Goal: Transaction & Acquisition: Purchase product/service

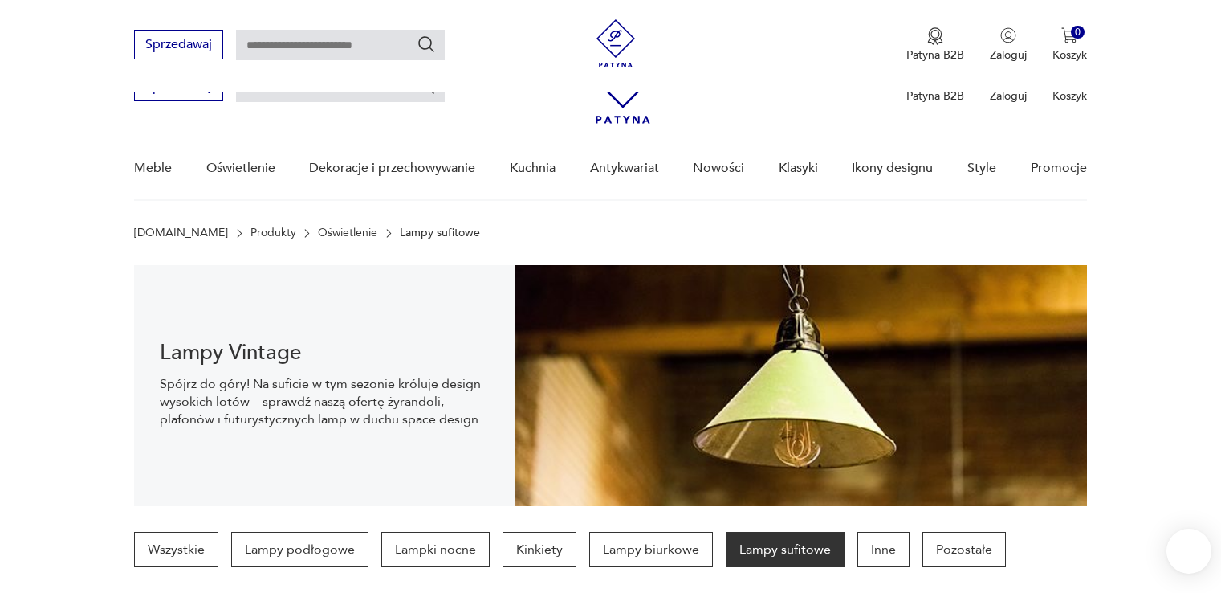
scroll to position [473, 0]
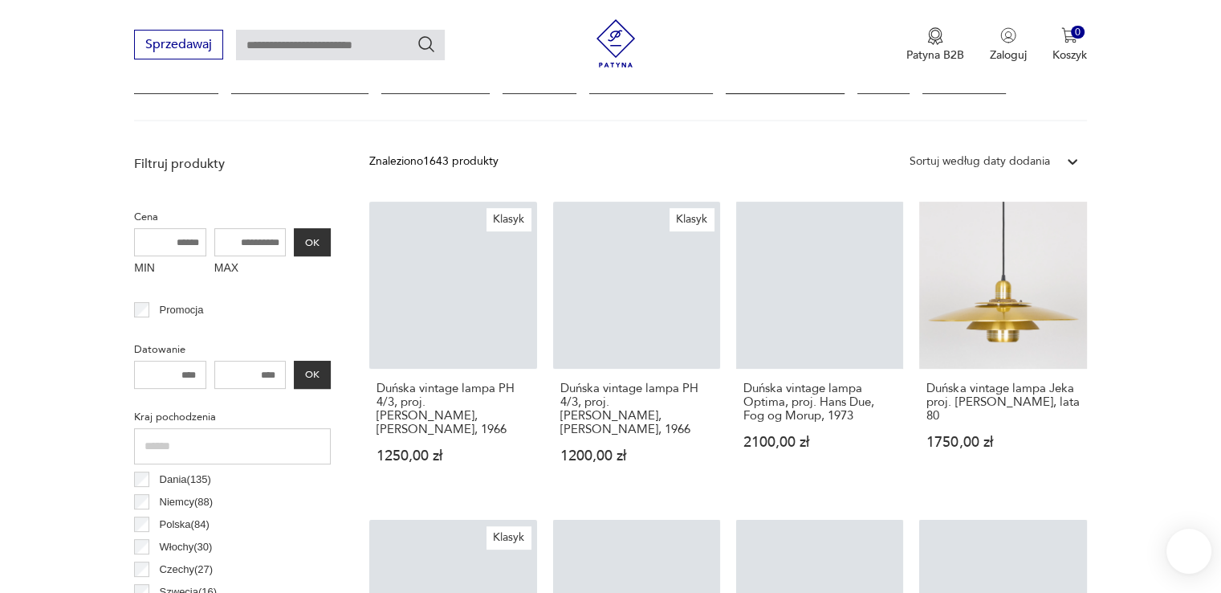
click at [1061, 155] on div at bounding box center [1072, 161] width 29 height 29
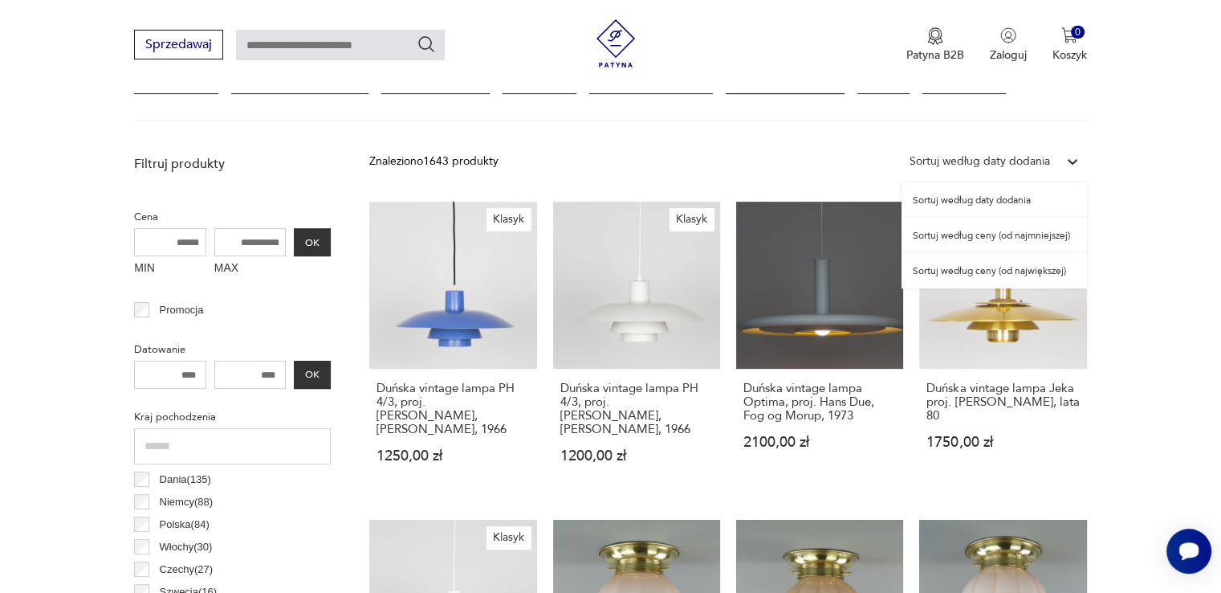
scroll to position [0, 0]
click at [1032, 231] on div "Sortuj według ceny (od najmniejszej)" at bounding box center [994, 235] width 185 height 35
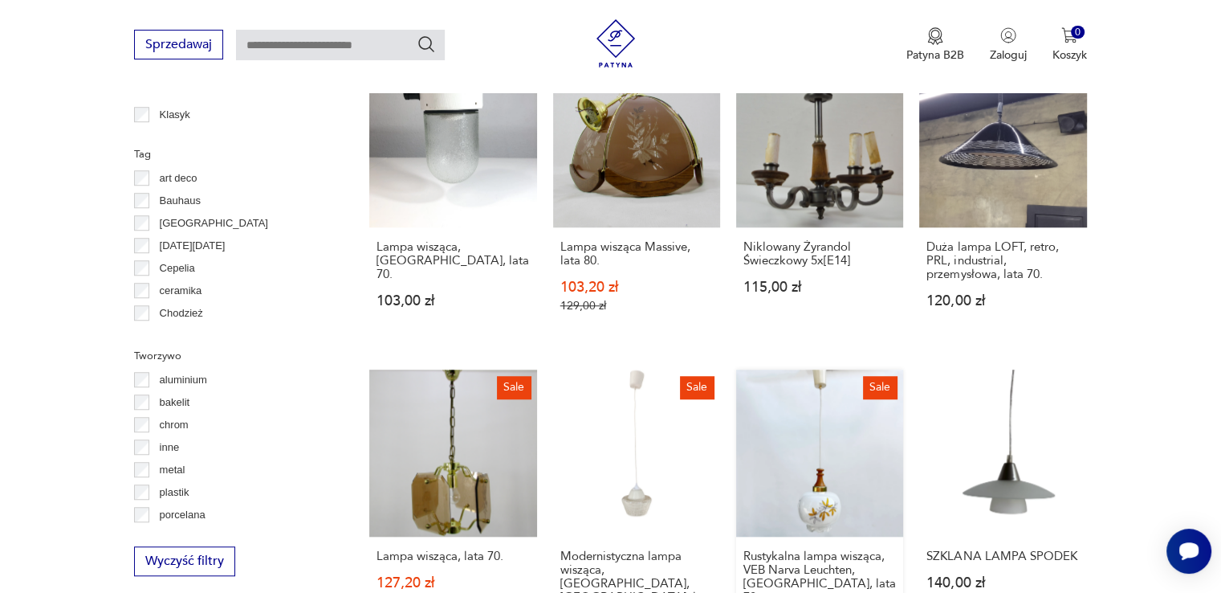
scroll to position [1378, 0]
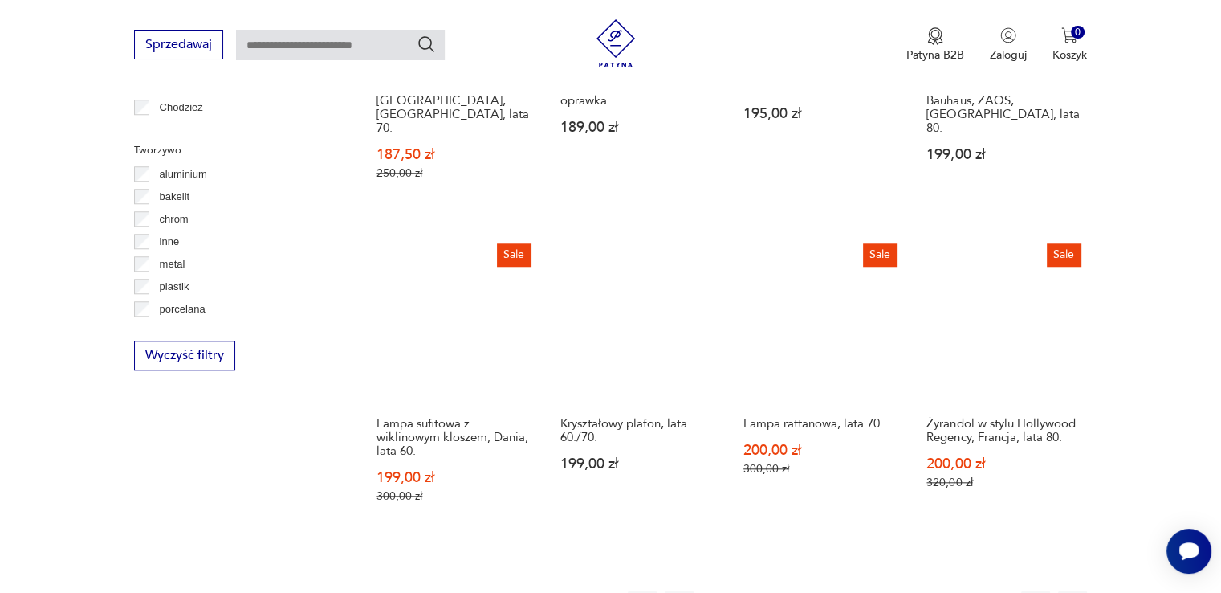
scroll to position [1462, 0]
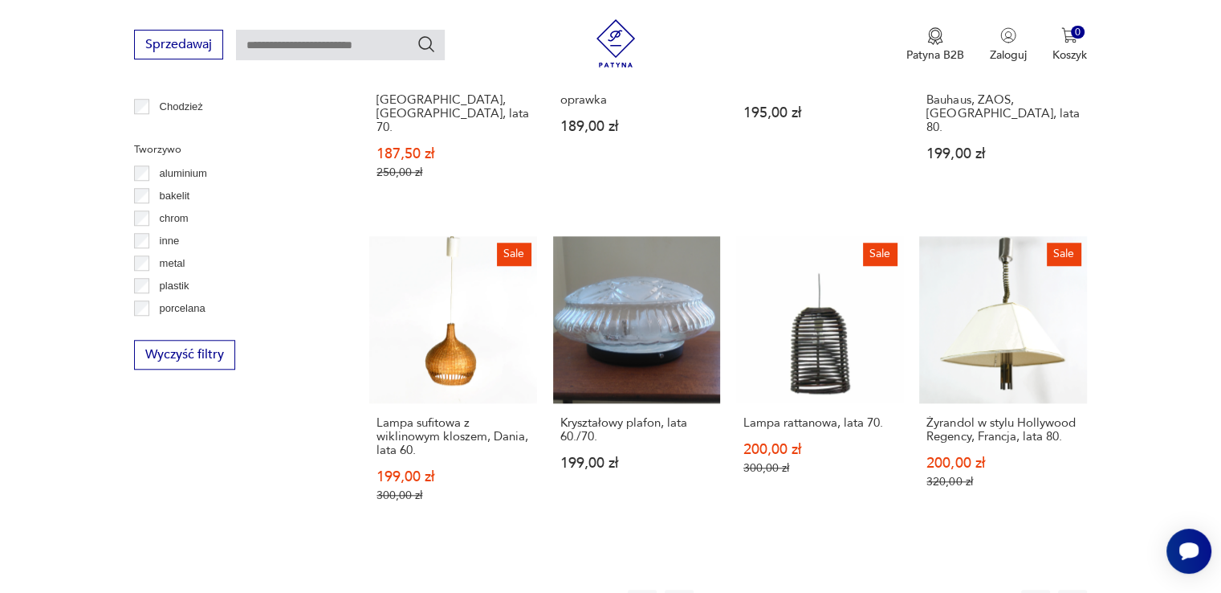
click at [784, 589] on button "3" at bounding box center [790, 603] width 29 height 29
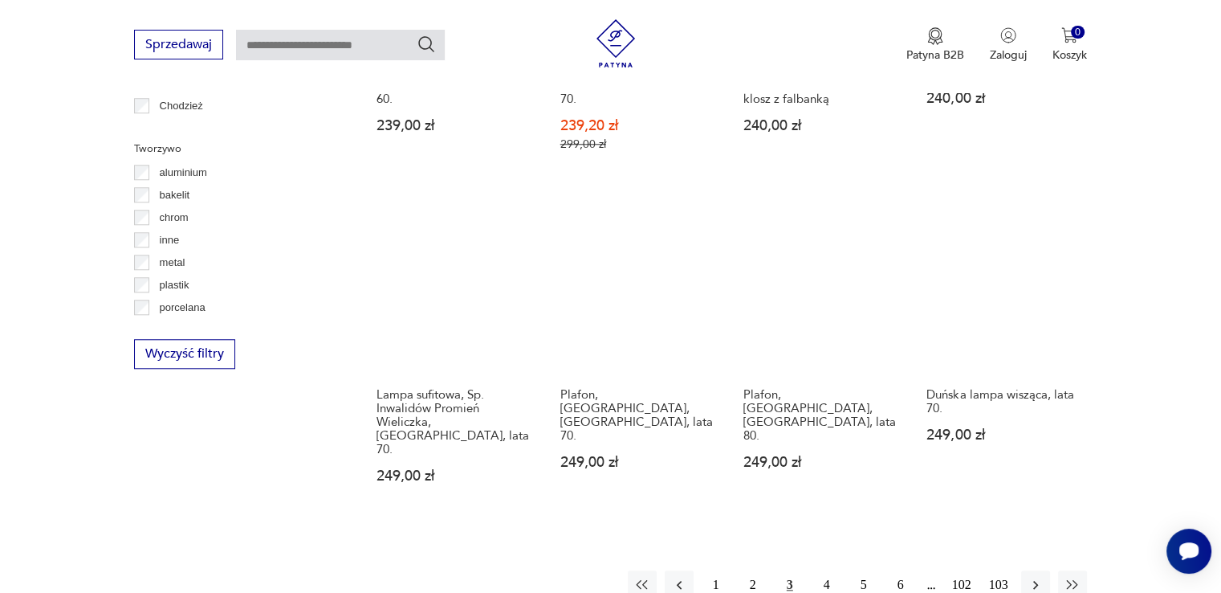
scroll to position [1484, 0]
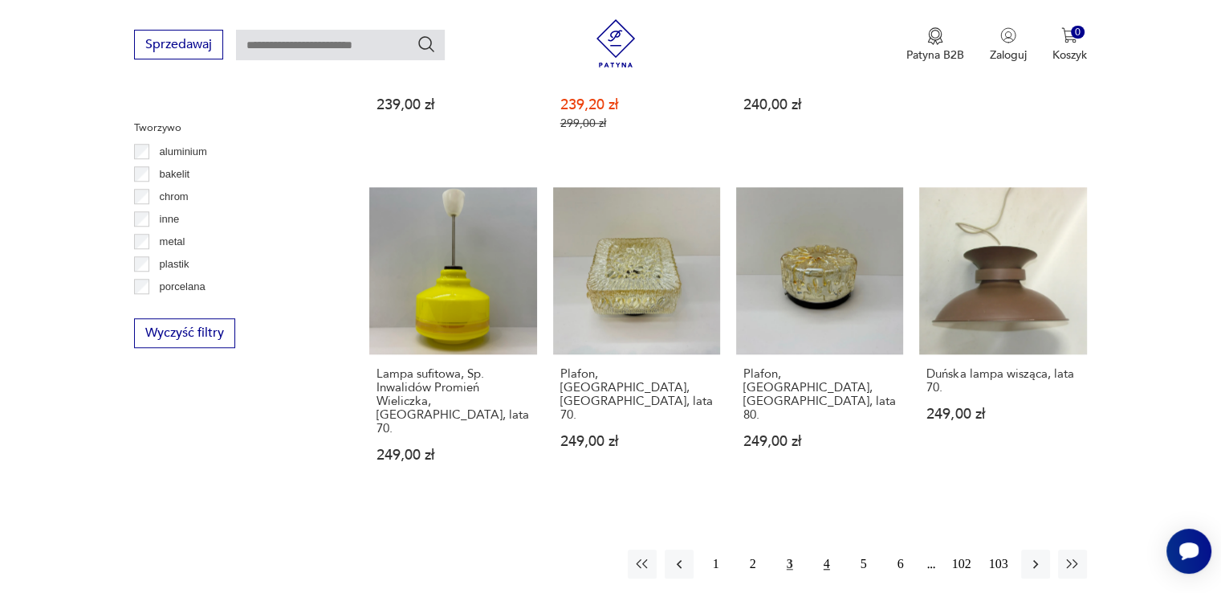
click at [822, 549] on button "4" at bounding box center [827, 563] width 29 height 29
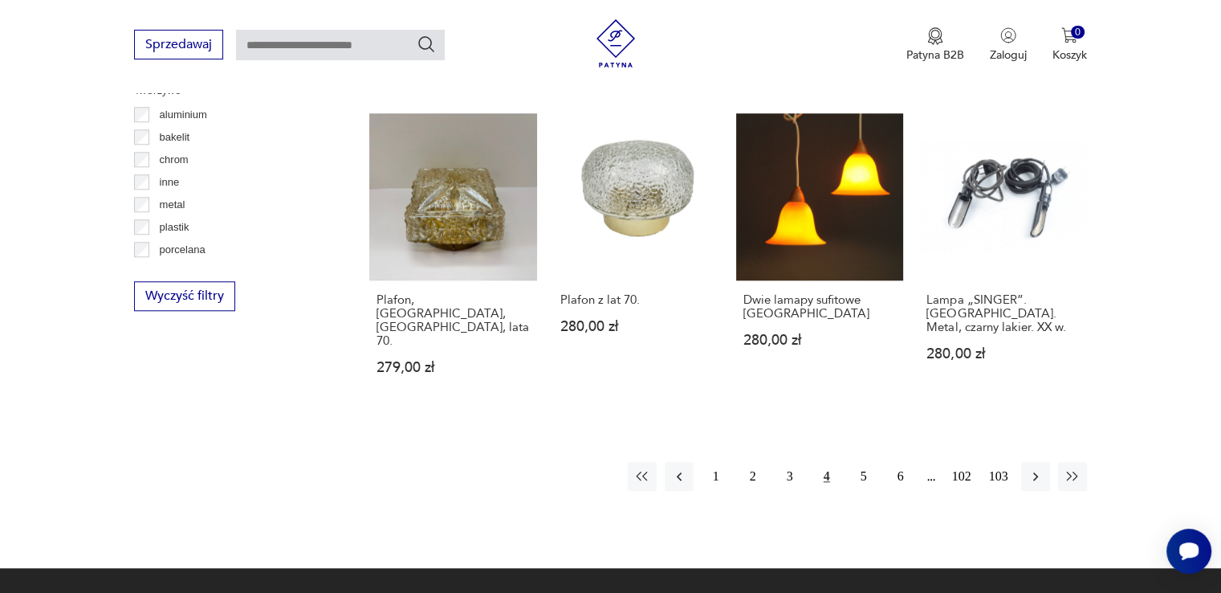
scroll to position [1609, 0]
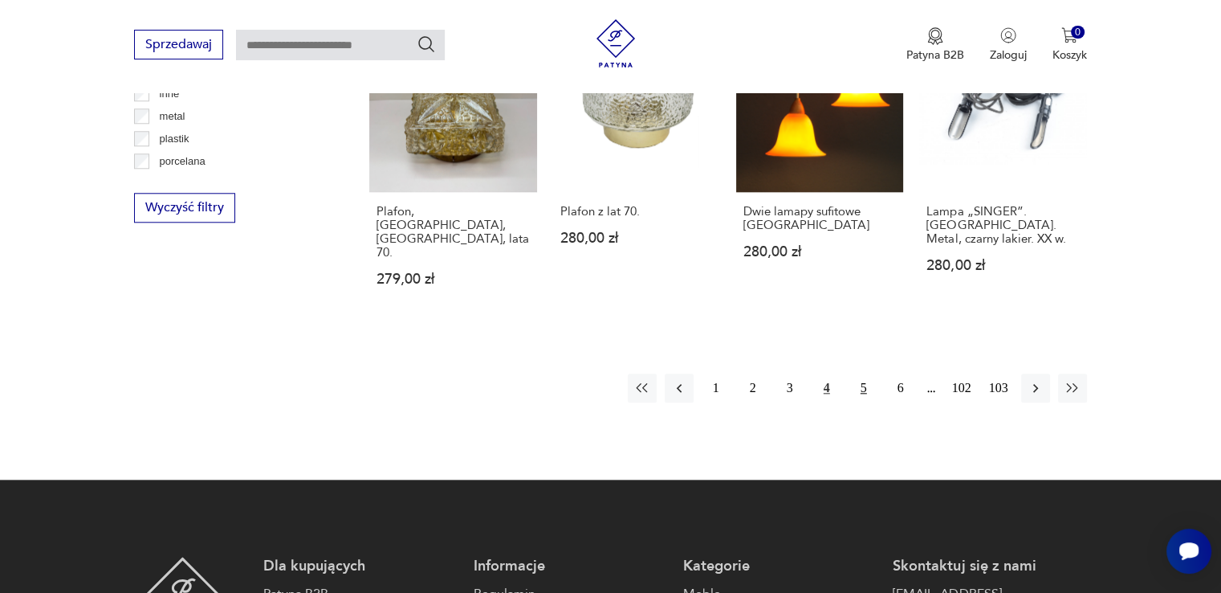
click at [856, 373] on button "5" at bounding box center [863, 387] width 29 height 29
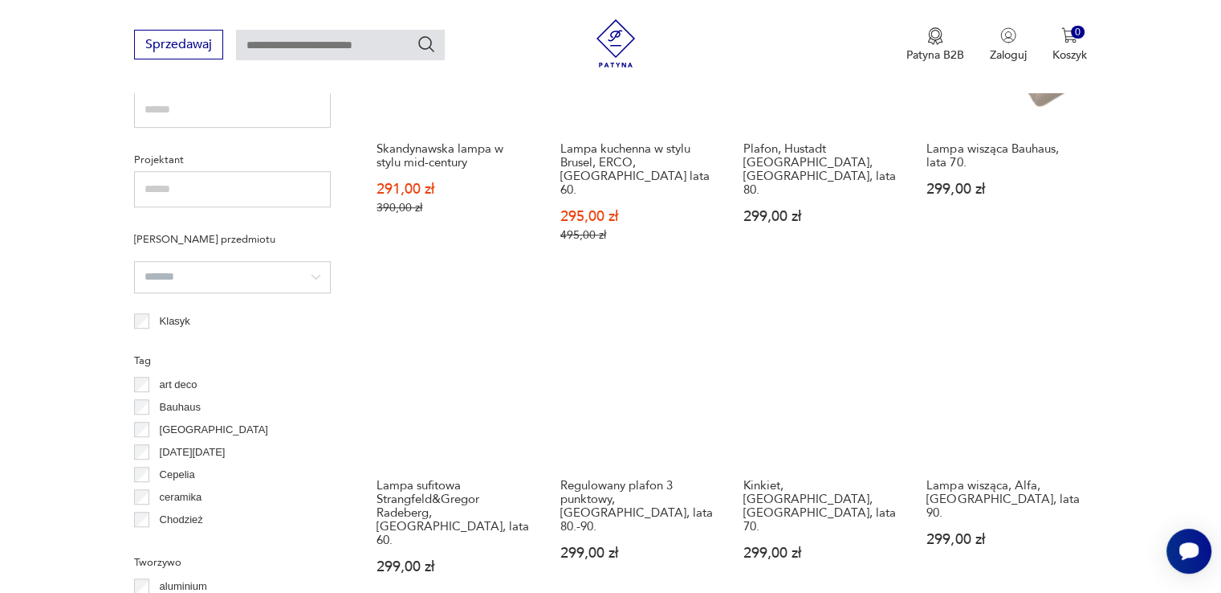
scroll to position [1054, 0]
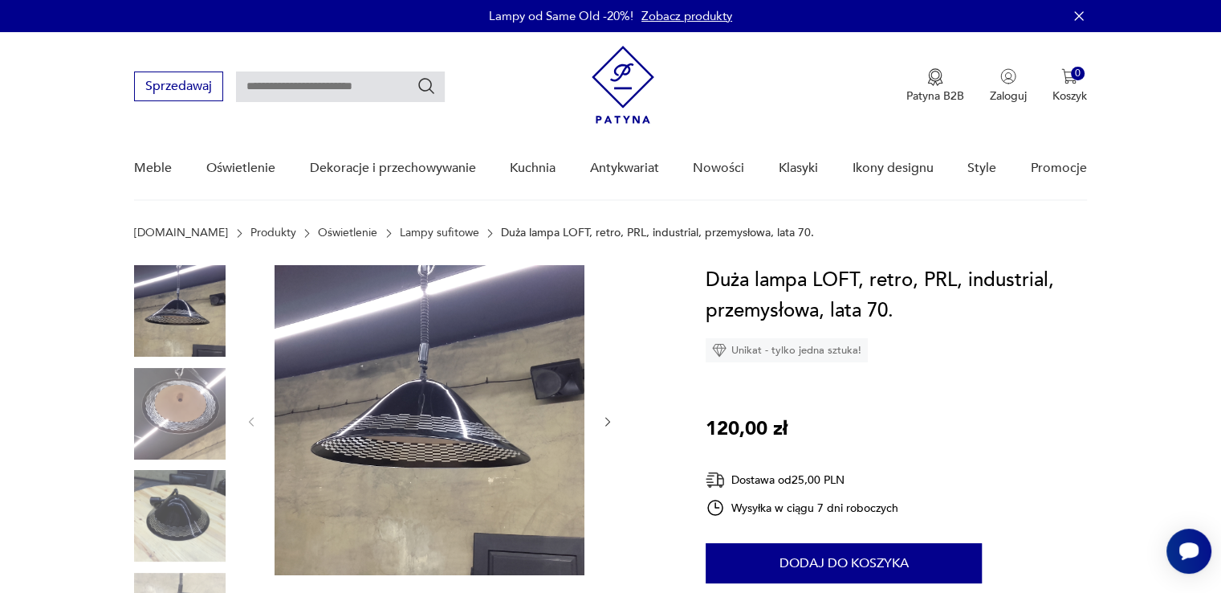
click at [430, 358] on img at bounding box center [430, 420] width 310 height 310
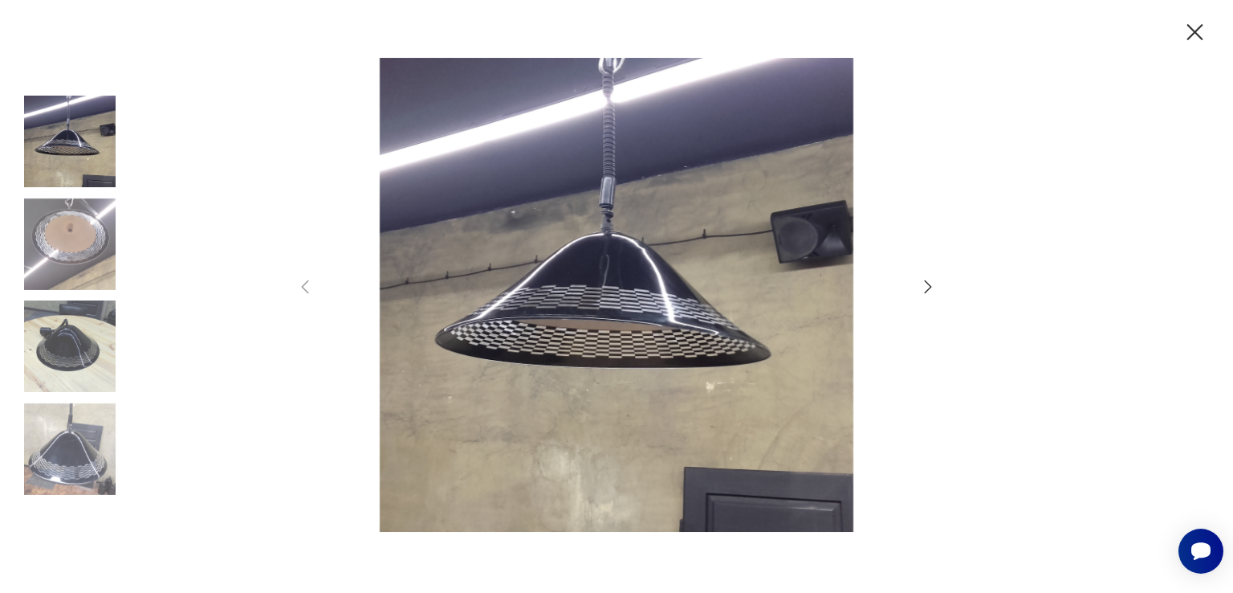
click at [67, 242] on img at bounding box center [70, 244] width 92 height 92
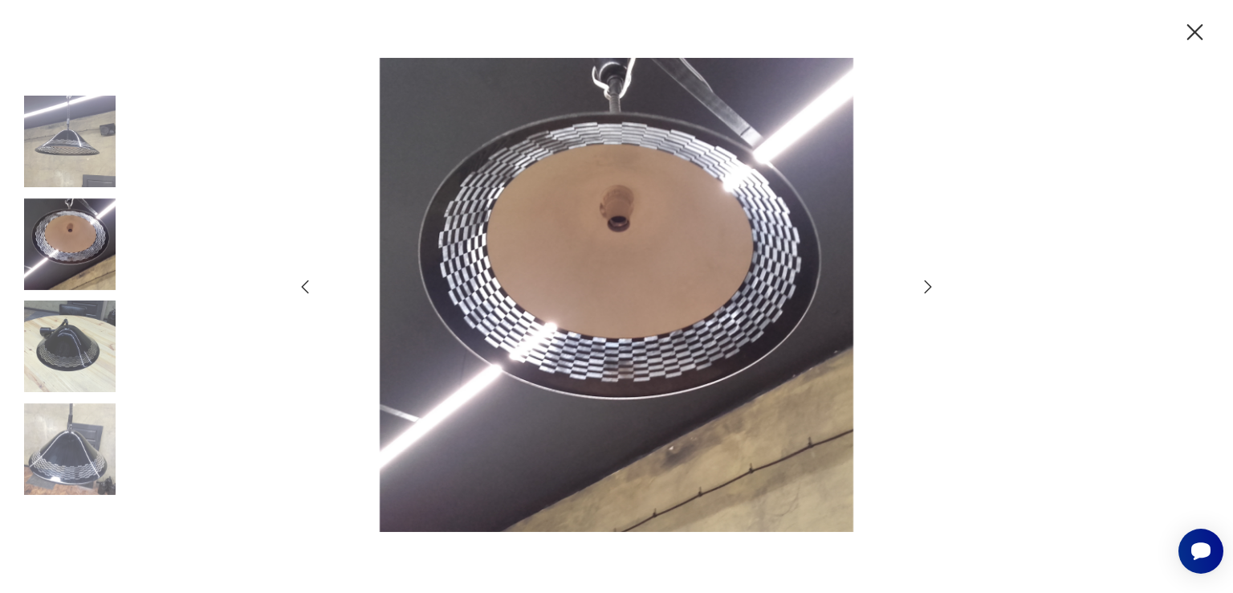
click at [82, 322] on img at bounding box center [70, 346] width 92 height 92
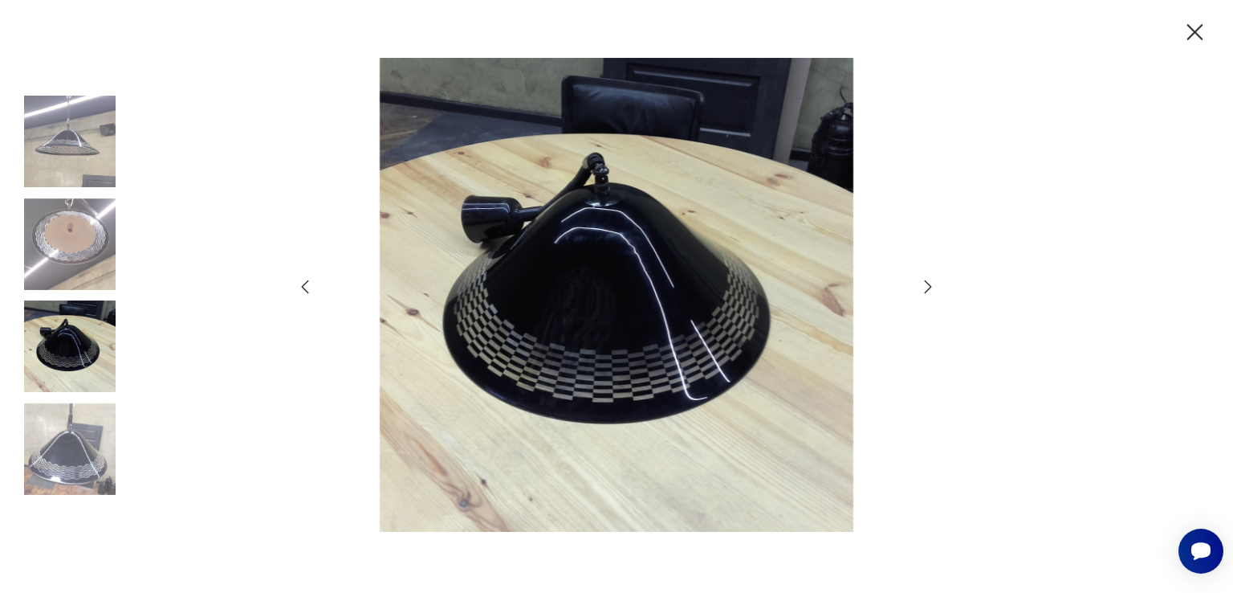
click at [100, 422] on img at bounding box center [70, 449] width 92 height 92
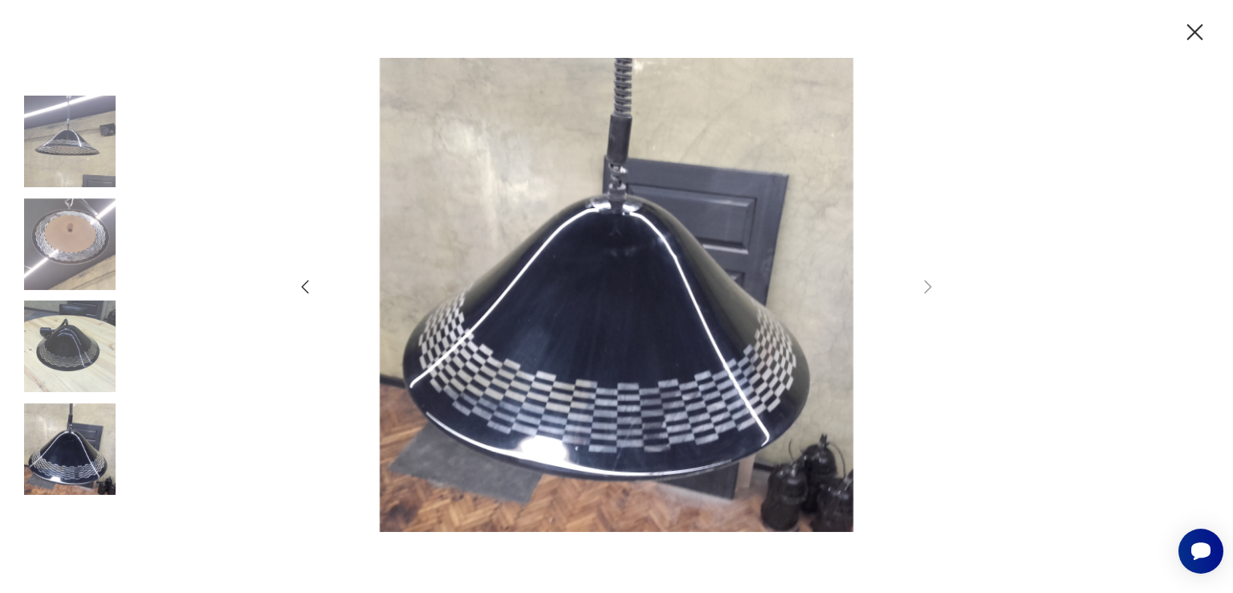
click at [100, 484] on img at bounding box center [70, 449] width 92 height 92
click at [84, 456] on img at bounding box center [70, 449] width 92 height 92
click at [74, 123] on img at bounding box center [70, 142] width 92 height 92
